Goal: Task Accomplishment & Management: Manage account settings

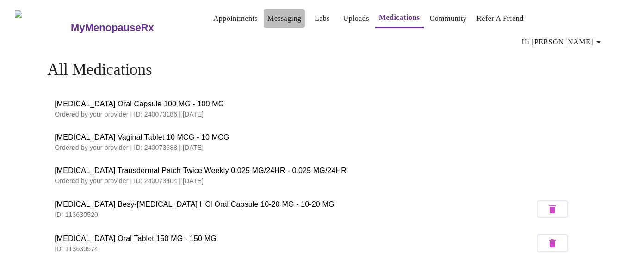
click at [268, 18] on link "Messaging" at bounding box center [285, 18] width 34 height 13
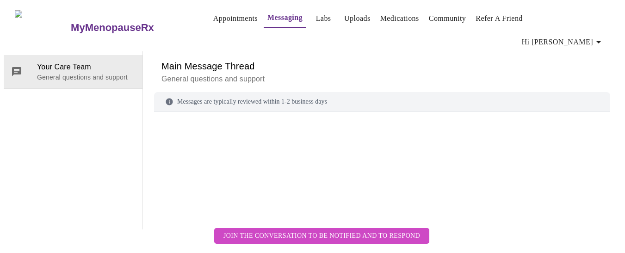
scroll to position [35, 0]
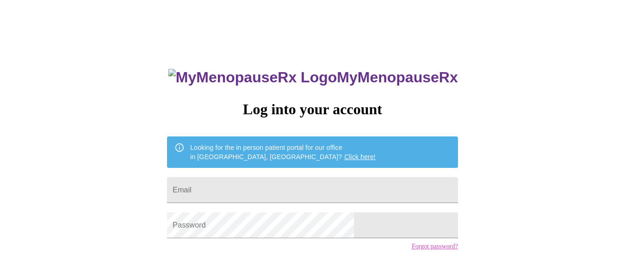
scroll to position [35, 0]
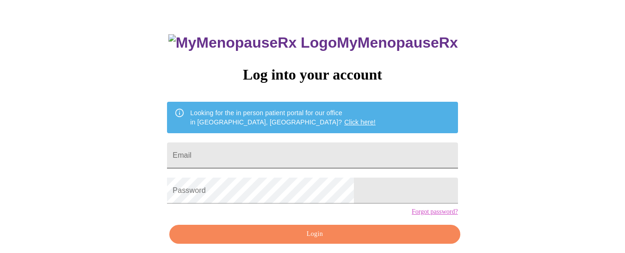
click at [244, 146] on input "Email" at bounding box center [312, 156] width 291 height 26
click at [242, 149] on input "Email" at bounding box center [312, 156] width 291 height 26
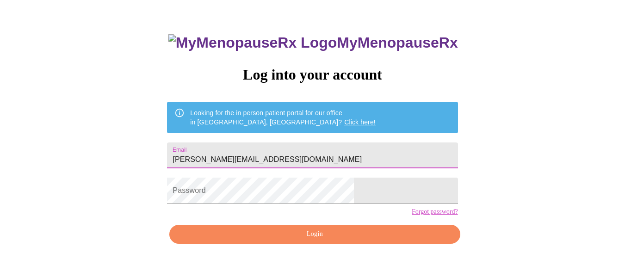
type input "kimberly.coleman21@gmail.com"
click at [242, 149] on input "kimberly.coleman21@gmail.com" at bounding box center [312, 156] width 291 height 26
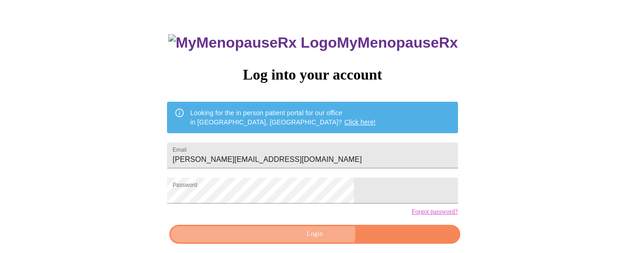
click at [238, 240] on span "Login" at bounding box center [314, 235] width 269 height 12
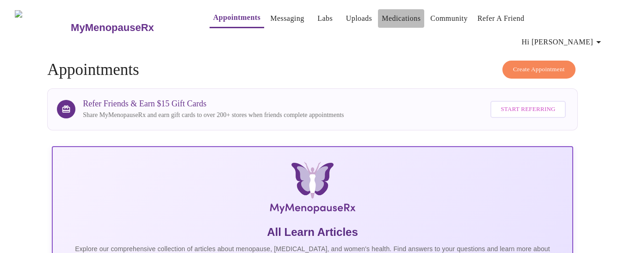
click at [389, 21] on link "Medications" at bounding box center [401, 18] width 39 height 13
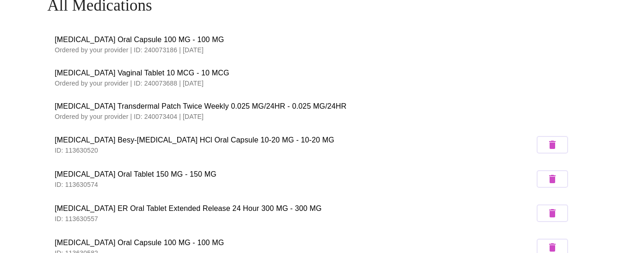
scroll to position [56, 0]
